Goal: Participate in discussion: Engage in conversation with other users on a specific topic

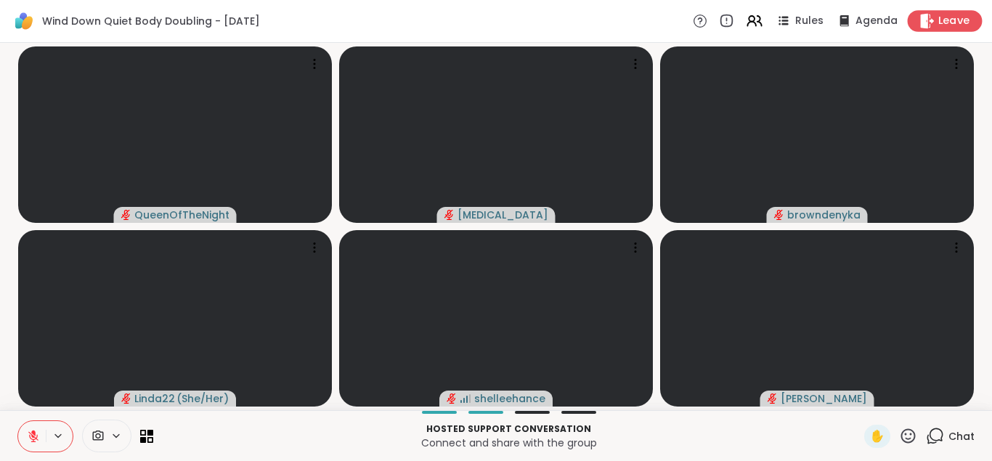
click at [921, 23] on icon at bounding box center [926, 20] width 15 height 15
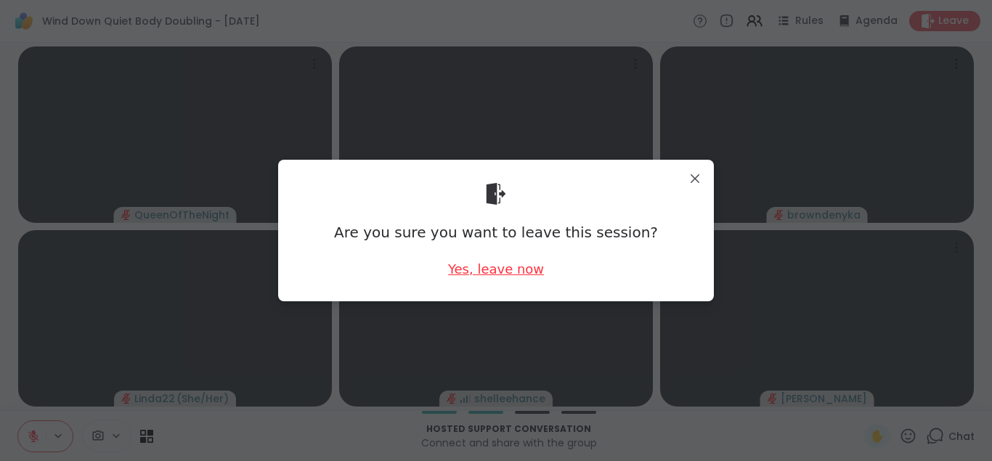
click at [482, 266] on div "Yes, leave now" at bounding box center [496, 269] width 96 height 18
